Goal: Register for event/course

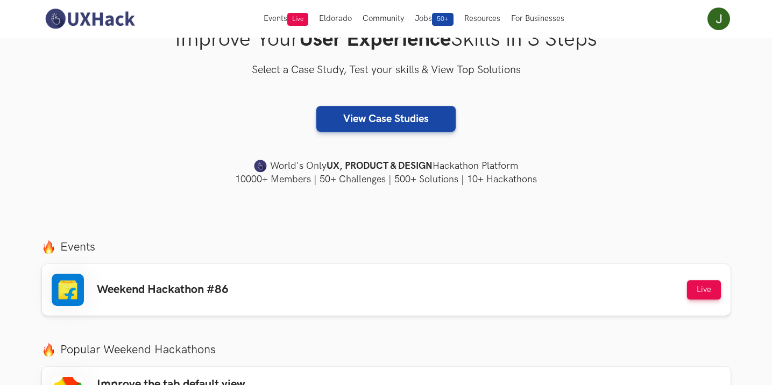
scroll to position [161, 0]
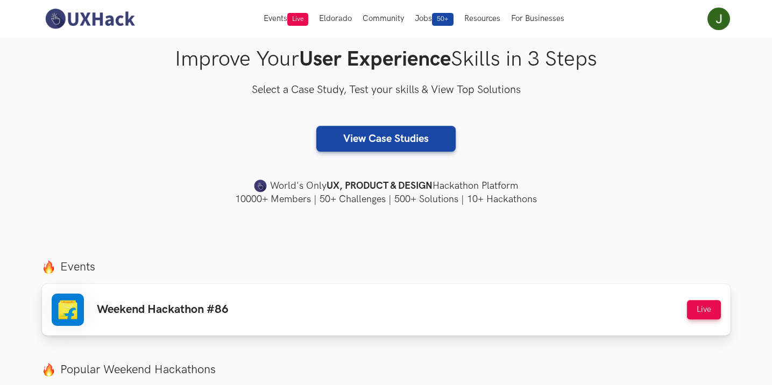
click at [284, 299] on div "Weekend Hackathon #86 Live" at bounding box center [386, 310] width 669 height 32
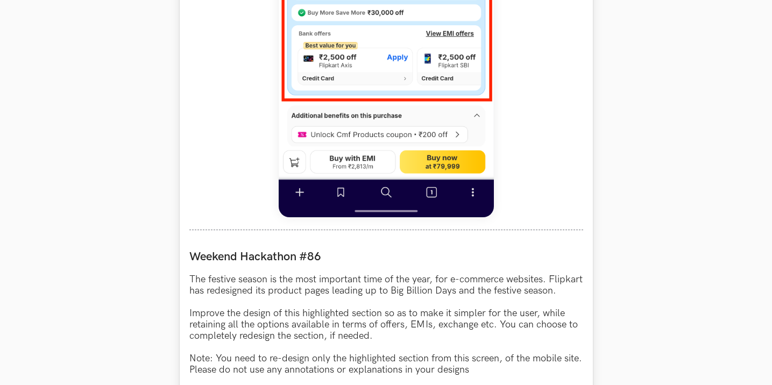
scroll to position [861, 0]
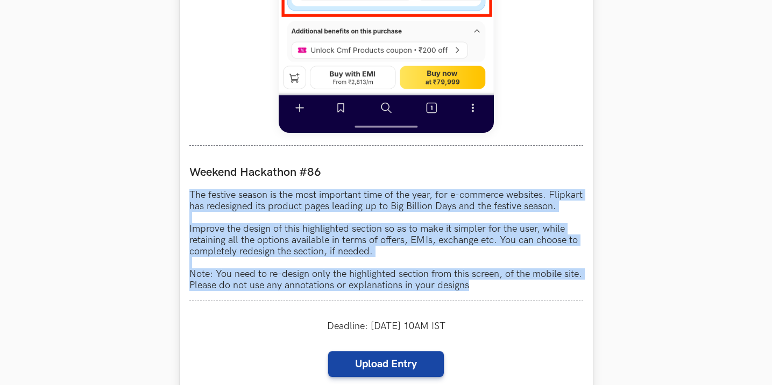
drag, startPoint x: 190, startPoint y: 193, endPoint x: 486, endPoint y: 297, distance: 313.2
click at [486, 291] on p "The festive season is the most important time of the year, for e-commerce websi…" at bounding box center [386, 240] width 394 height 102
copy p "The festive season is the most important time of the year, for e-commerce websi…"
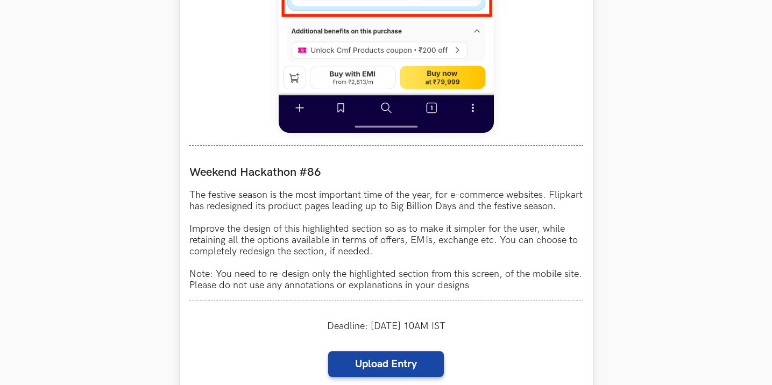
click at [431, 178] on label "Weekend Hackathon #86" at bounding box center [386, 172] width 394 height 15
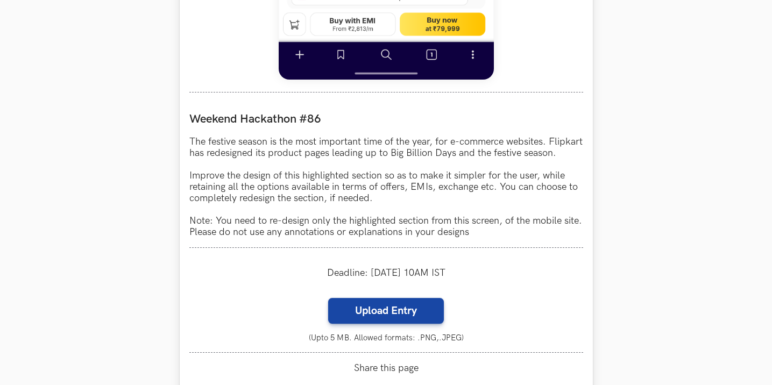
scroll to position [914, 0]
